Goal: Transaction & Acquisition: Obtain resource

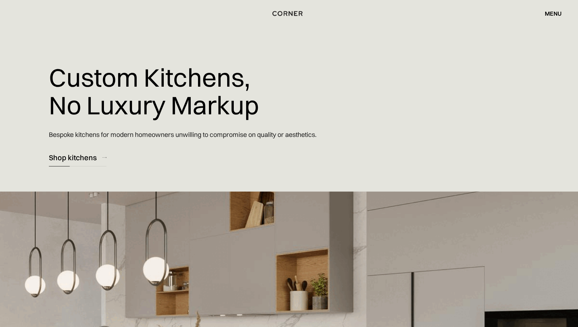
click at [79, 160] on div "Shop kitchens" at bounding box center [73, 158] width 48 height 10
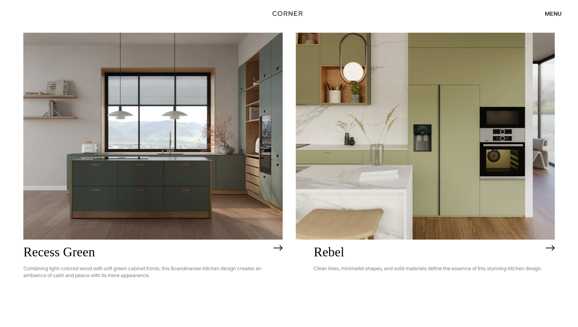
scroll to position [1325, 0]
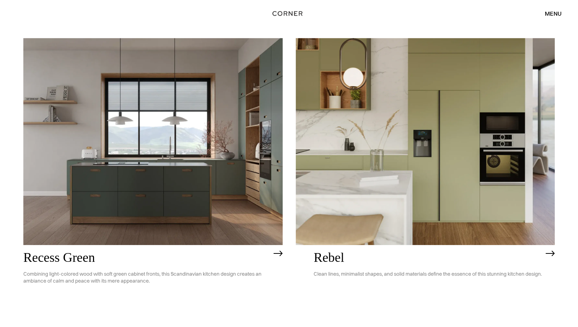
click at [152, 186] on img at bounding box center [152, 141] width 259 height 207
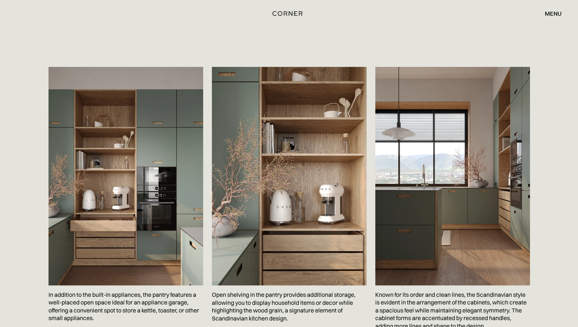
scroll to position [1134, 0]
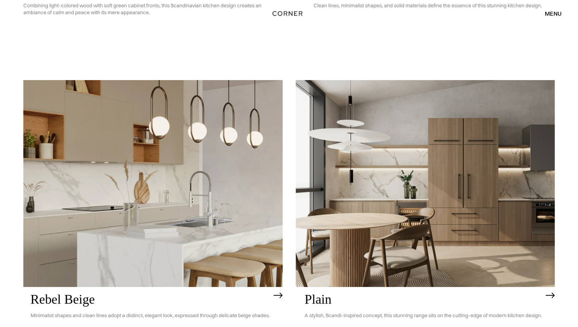
scroll to position [1583, 0]
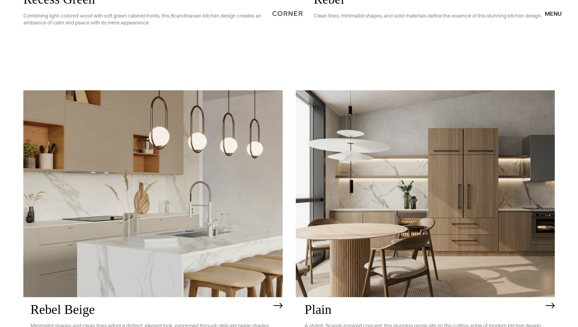
click at [398, 197] on img at bounding box center [425, 193] width 259 height 207
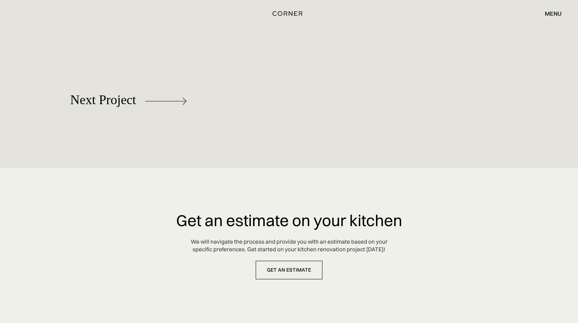
scroll to position [3529, 0]
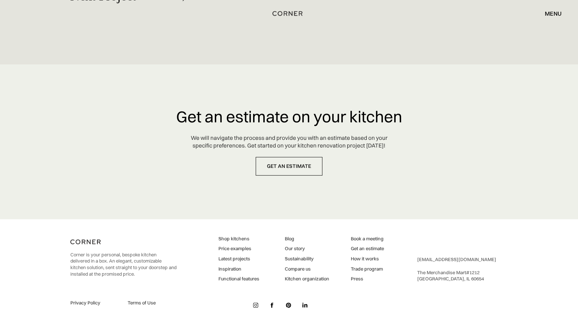
click at [304, 270] on link "Compare us" at bounding box center [306, 269] width 44 height 7
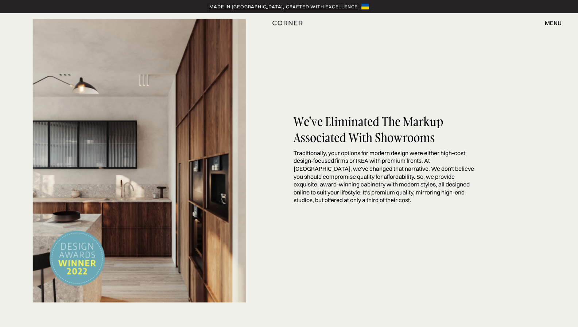
scroll to position [265, 0]
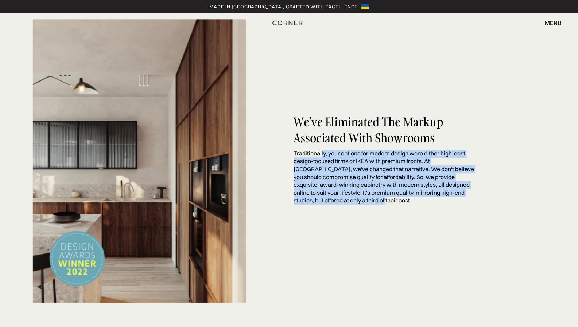
drag, startPoint x: 321, startPoint y: 156, endPoint x: 352, endPoint y: 199, distance: 52.6
click at [352, 199] on p "Traditionally, your options for modern design were either high-cost design-focu…" at bounding box center [387, 177] width 187 height 55
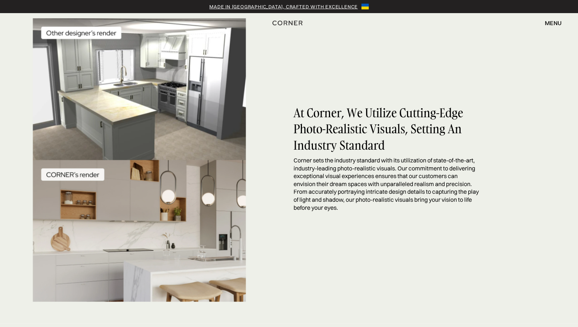
scroll to position [584, 0]
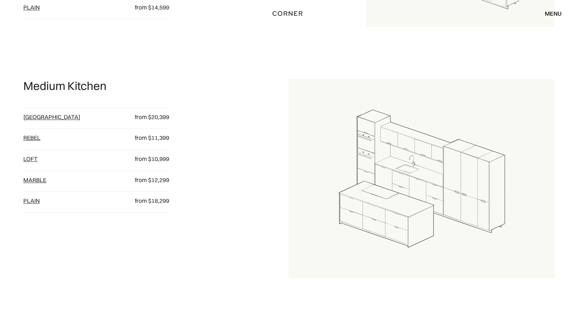
scroll to position [573, 0]
click at [386, 177] on img at bounding box center [421, 180] width 265 height 199
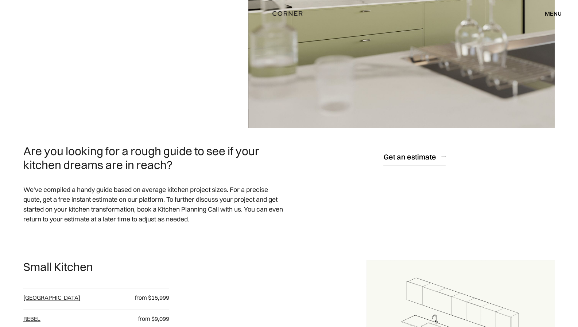
scroll to position [199, 0]
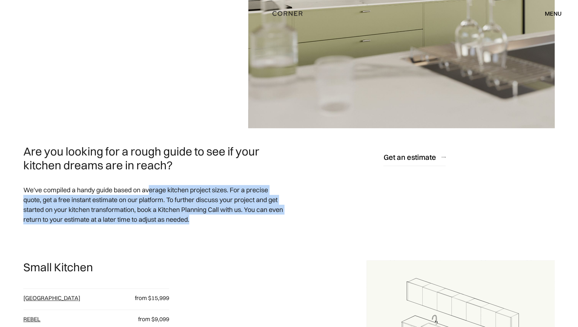
drag, startPoint x: 151, startPoint y: 192, endPoint x: 231, endPoint y: 226, distance: 87.1
click at [231, 226] on p "We've compiled a handy guide based on average kitchen project sizes. For a prec…" at bounding box center [153, 205] width 261 height 50
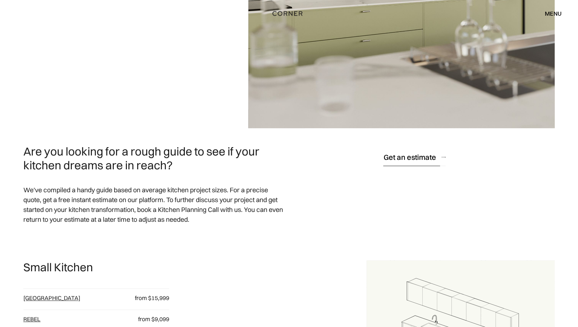
click at [411, 154] on div "Get an estimate" at bounding box center [409, 157] width 53 height 10
